Goal: Task Accomplishment & Management: Use online tool/utility

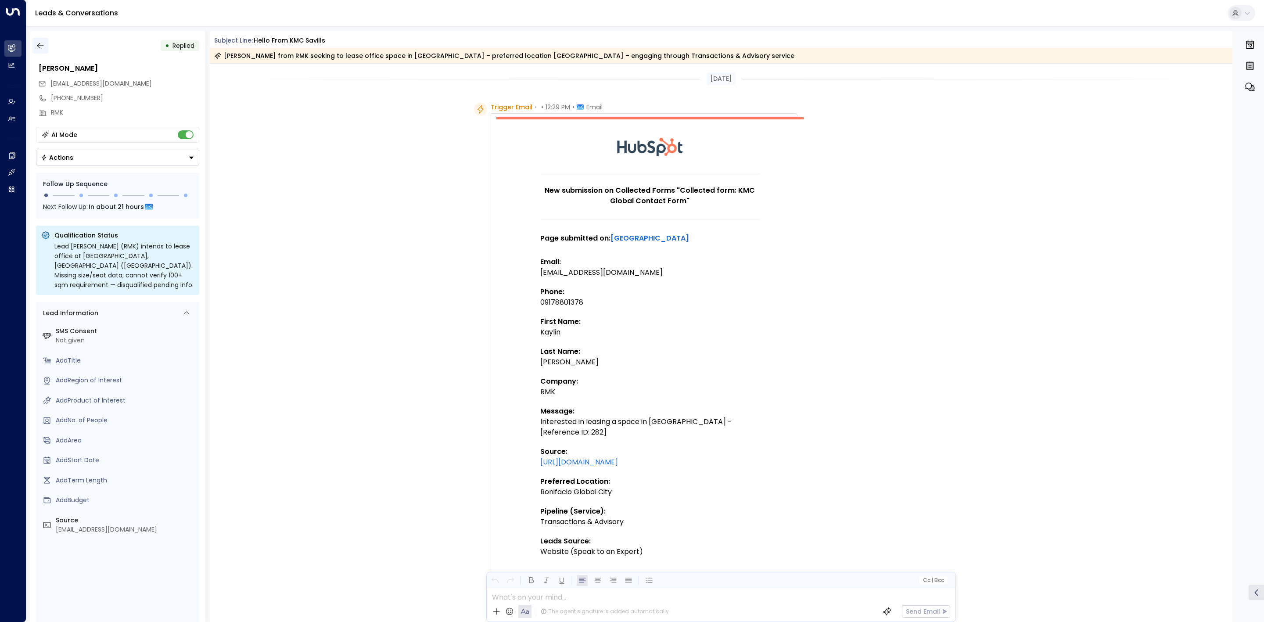
click at [46, 45] on button "button" at bounding box center [40, 46] width 16 height 16
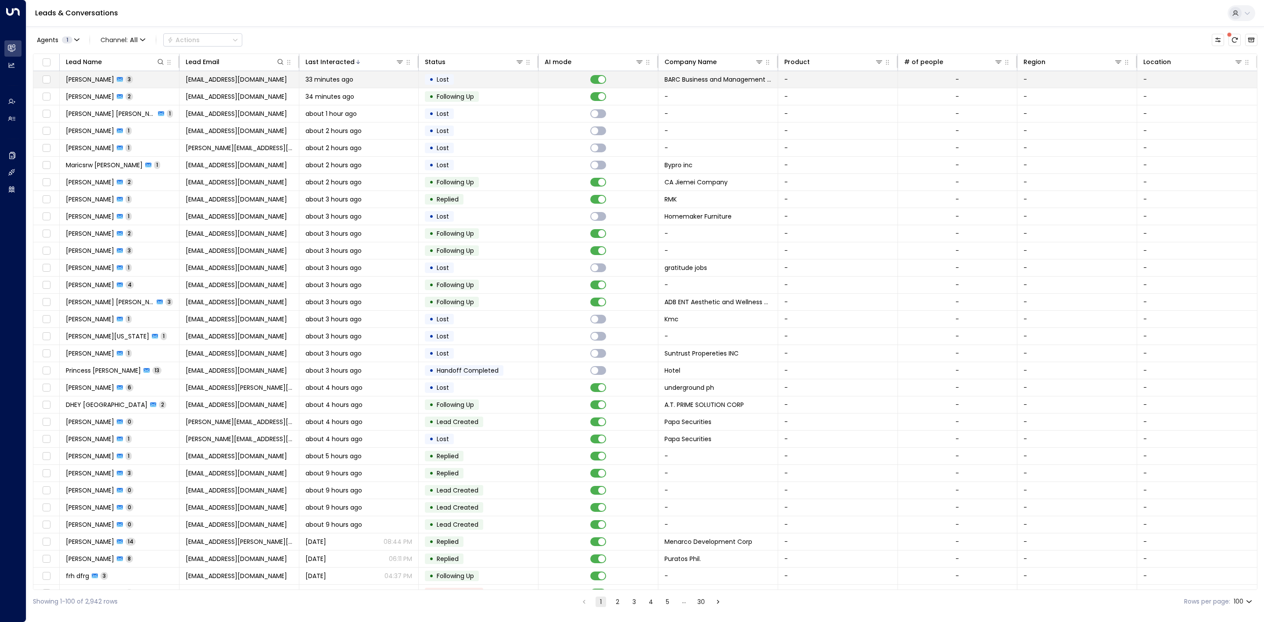
click at [530, 78] on td "• Lost" at bounding box center [479, 79] width 120 height 17
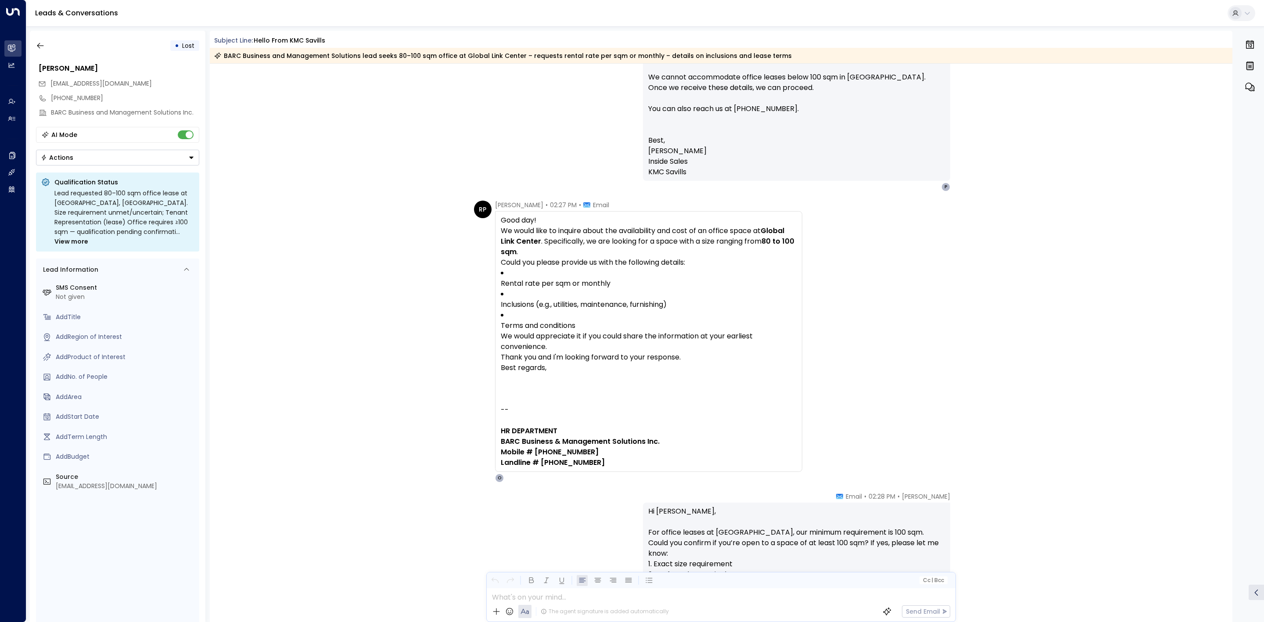
scroll to position [935, 0]
click at [136, 162] on button "Actions" at bounding box center [117, 158] width 163 height 16
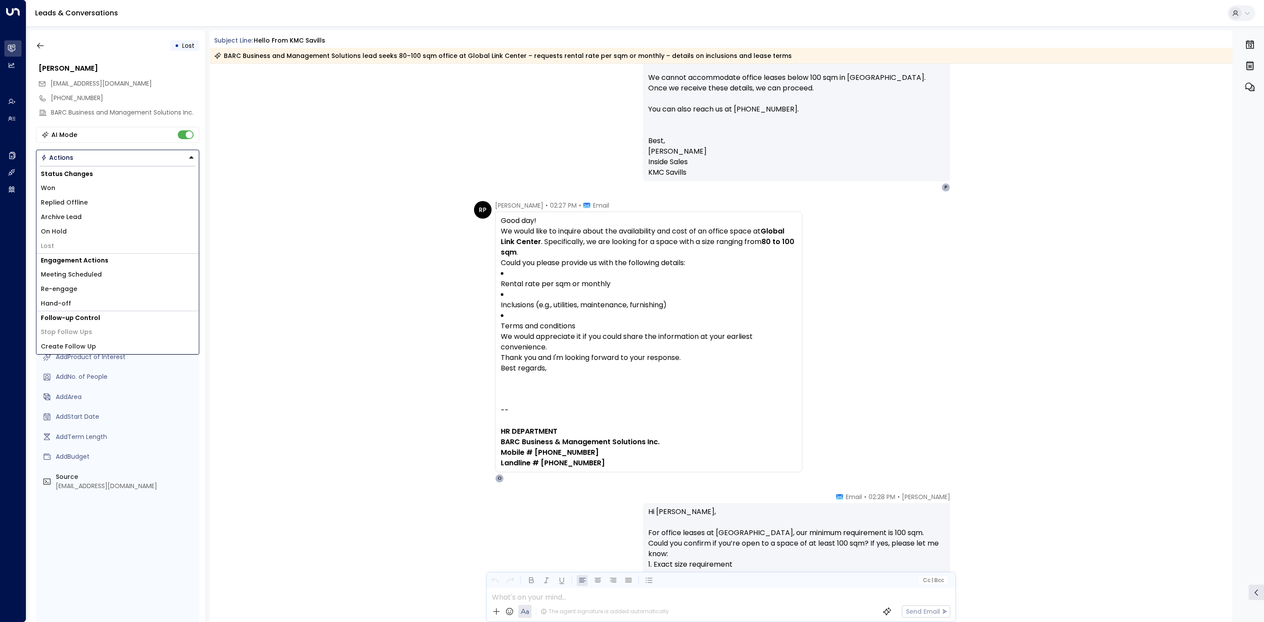
click at [158, 304] on li "Hand-off" at bounding box center [117, 303] width 162 height 14
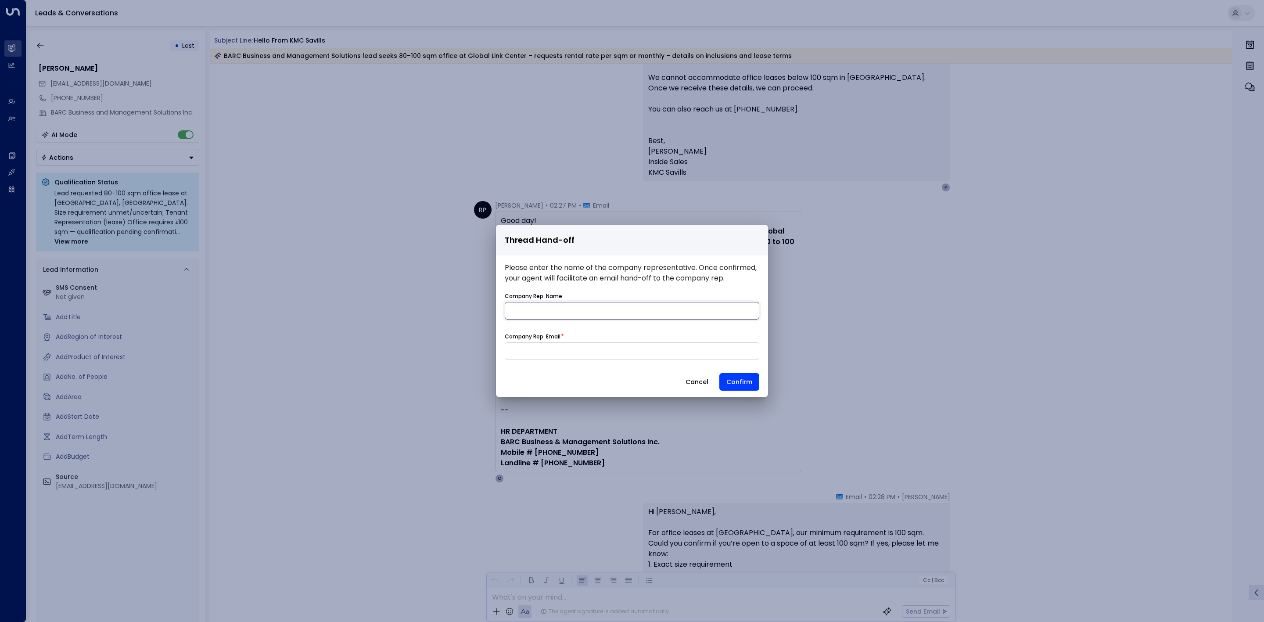
click at [589, 315] on input "name" at bounding box center [632, 311] width 255 height 18
click at [505, 357] on input at bounding box center [632, 351] width 255 height 18
type input "**********"
click at [551, 307] on input "name" at bounding box center [632, 311] width 255 height 18
type input "**********"
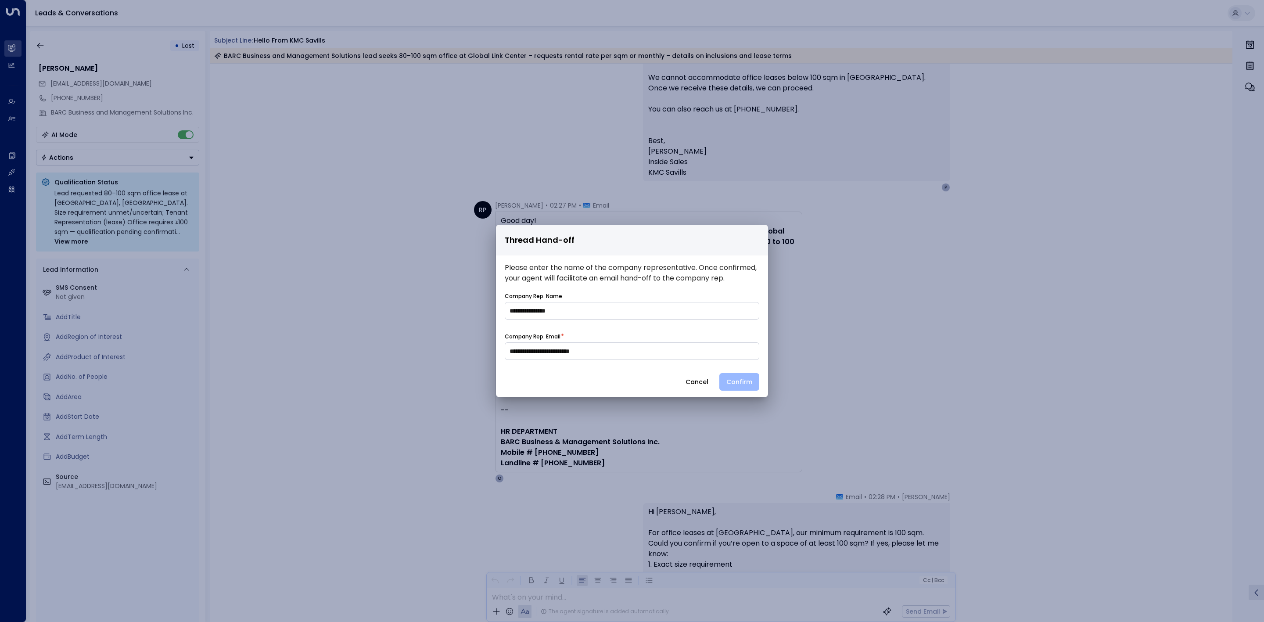
click at [745, 386] on button "Confirm" at bounding box center [739, 382] width 40 height 18
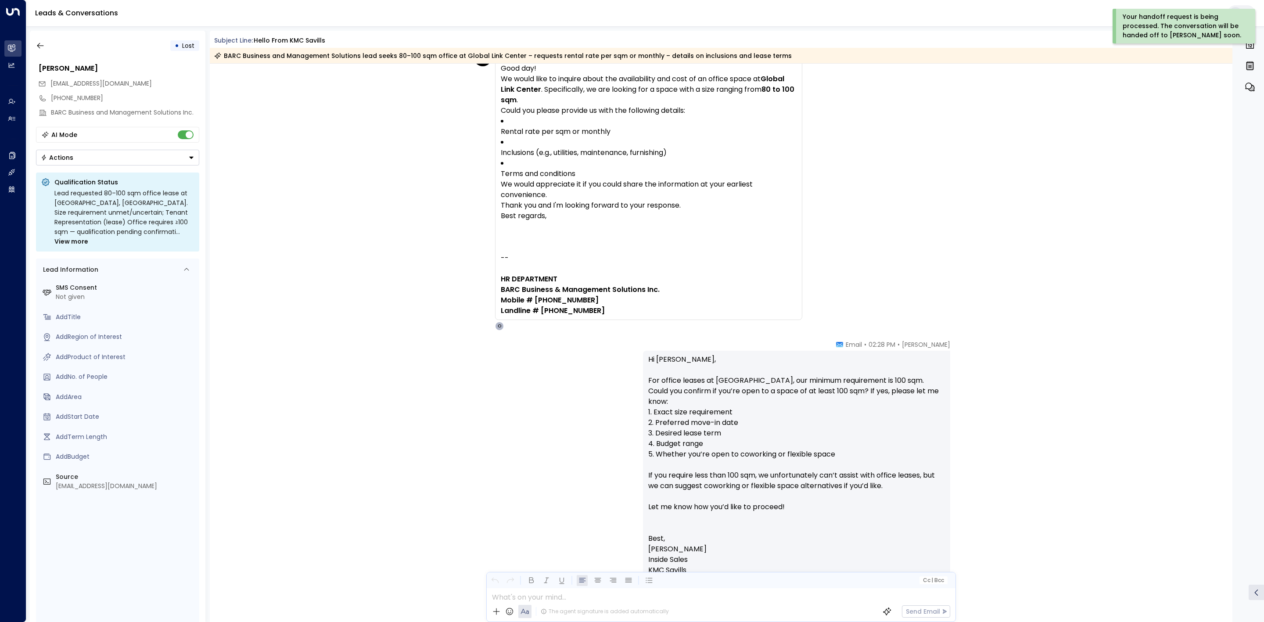
scroll to position [1133, 0]
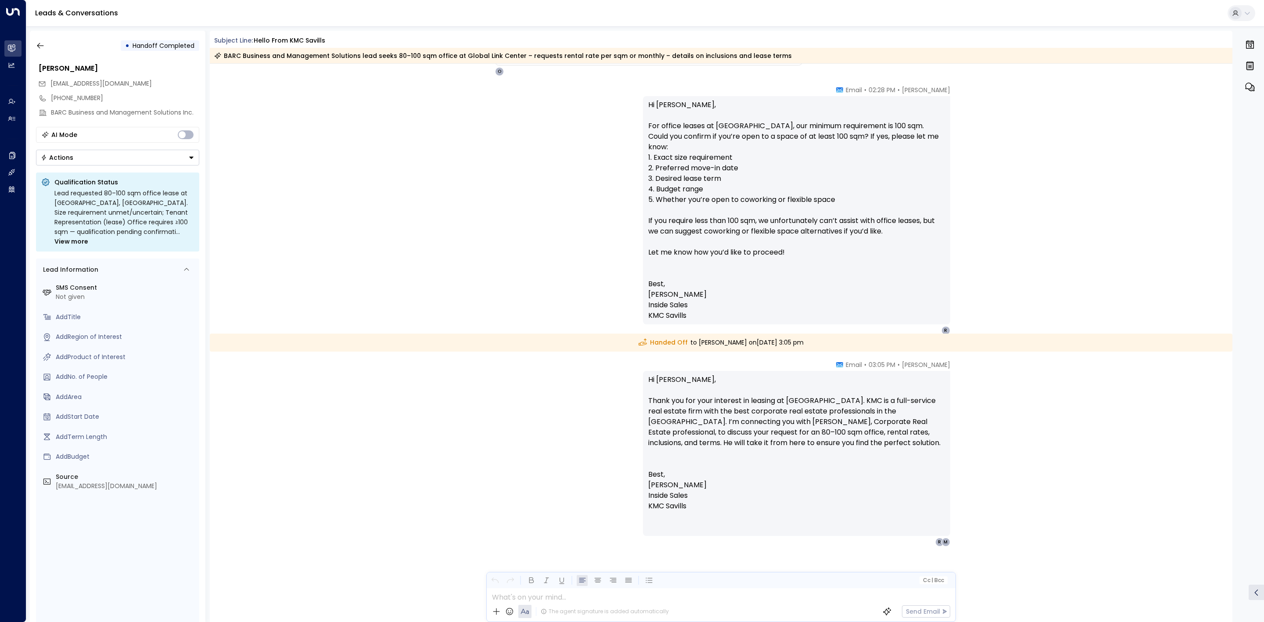
scroll to position [1355, 0]
